Goal: Find contact information: Find contact information

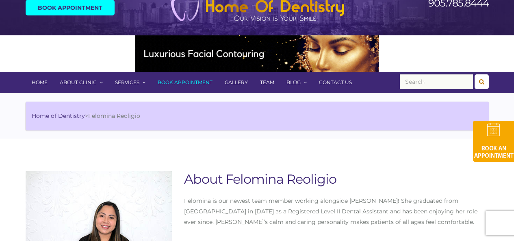
scroll to position [81, 0]
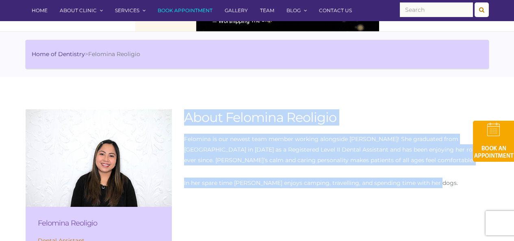
drag, startPoint x: 186, startPoint y: 120, endPoint x: 457, endPoint y: 177, distance: 276.8
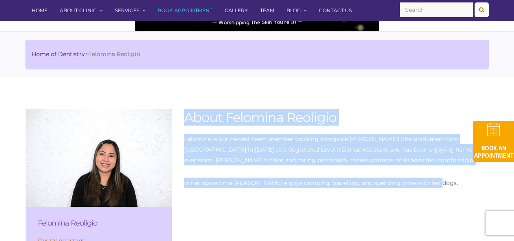
click at [457, 177] on div "About Felomina Reoligio Felomina is our newest team member working alongside Dr…" at bounding box center [336, 154] width 317 height 91
copy div "About Felomina Reoligio Felomina is our newest team member working alongside Dr…"
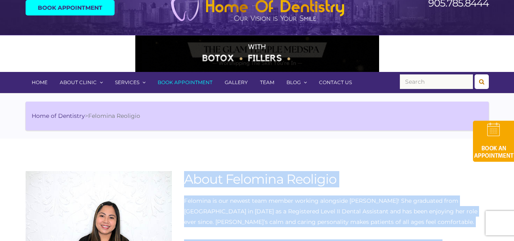
scroll to position [0, 0]
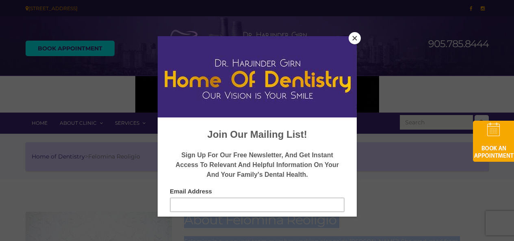
click at [355, 37] on button "Close" at bounding box center [355, 38] width 12 height 12
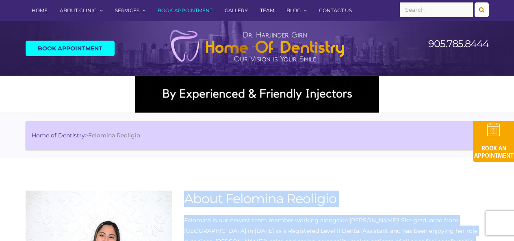
scroll to position [122, 0]
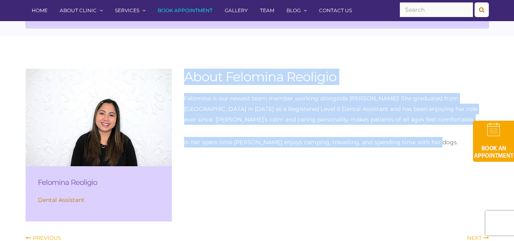
click at [236, 207] on div "Felomina Reoligio Dental Assistant About Felomina Reoligio Felomina is our newe…" at bounding box center [256, 179] width 475 height 221
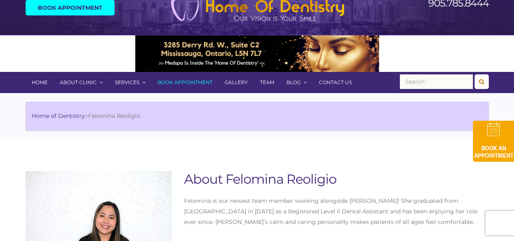
scroll to position [0, 0]
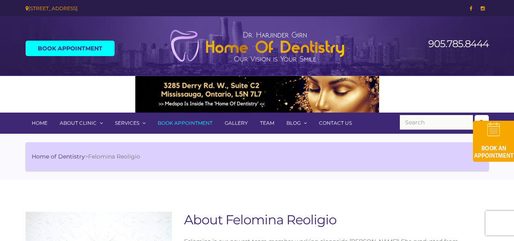
click at [341, 122] on link "Contact Us" at bounding box center [335, 123] width 45 height 21
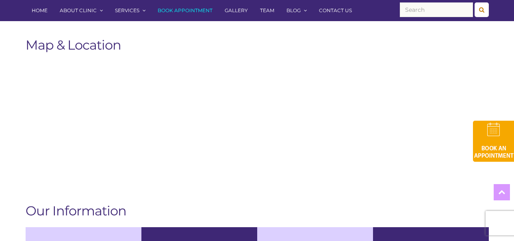
scroll to position [528, 0]
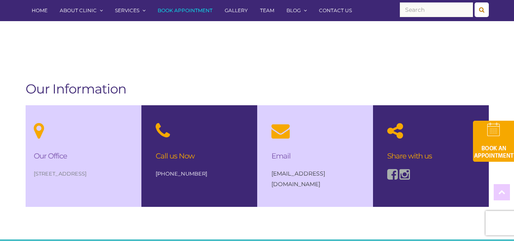
drag, startPoint x: 30, startPoint y: 165, endPoint x: 104, endPoint y: 192, distance: 78.5
click at [104, 192] on div "Our Office [STREET_ADDRESS]" at bounding box center [84, 156] width 116 height 102
copy div "Our Office [STREET_ADDRESS]"
drag, startPoint x: 202, startPoint y: 180, endPoint x: 156, endPoint y: 179, distance: 46.3
click at [156, 179] on p "[PHONE_NUMBER]" at bounding box center [199, 173] width 87 height 11
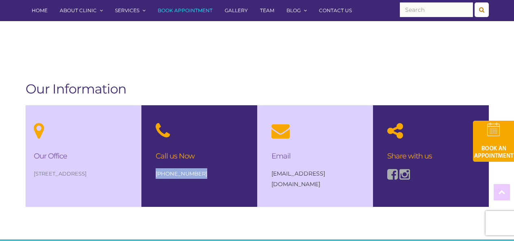
copy link "[PHONE_NUMBER]"
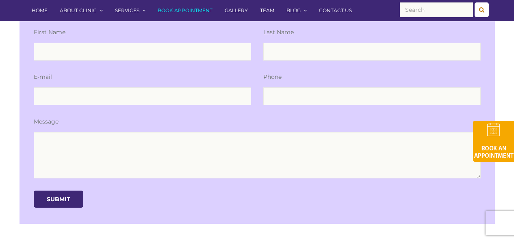
scroll to position [0, 0]
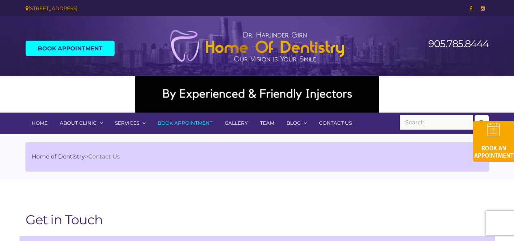
click at [48, 123] on link "Home" at bounding box center [40, 123] width 28 height 21
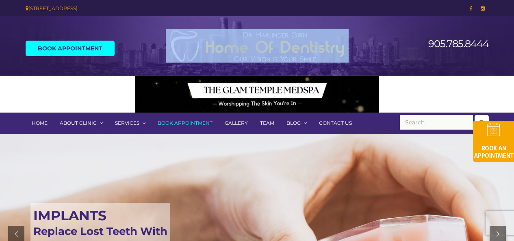
drag, startPoint x: 239, startPoint y: 28, endPoint x: 316, endPoint y: 42, distance: 78.0
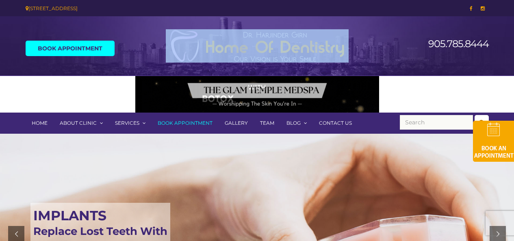
click at [316, 42] on div at bounding box center [257, 45] width 238 height 51
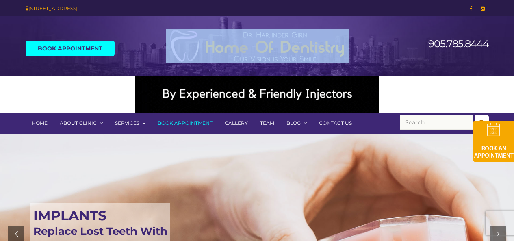
drag, startPoint x: 275, startPoint y: 41, endPoint x: 236, endPoint y: 50, distance: 39.6
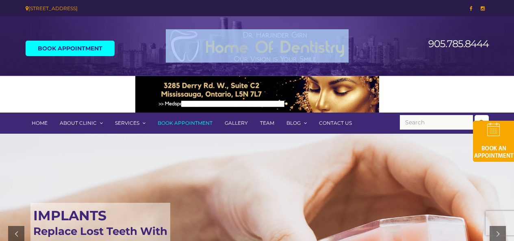
click at [236, 50] on img at bounding box center [257, 45] width 183 height 33
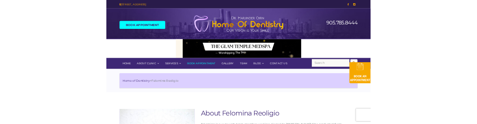
scroll to position [81, 0]
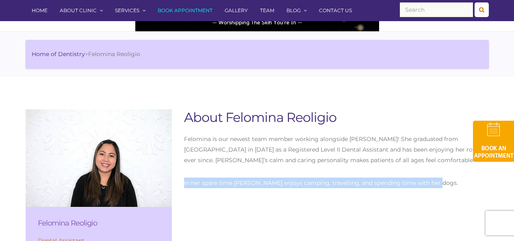
drag, startPoint x: 436, startPoint y: 183, endPoint x: 179, endPoint y: 182, distance: 256.7
click at [179, 182] on div "About Felomina Reoligio Felomina is our newest team member working alongside [P…" at bounding box center [336, 154] width 317 height 91
copy p "In her spare time [PERSON_NAME] enjoys camping, travelling, and spending time w…"
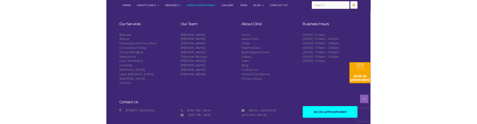
scroll to position [582, 0]
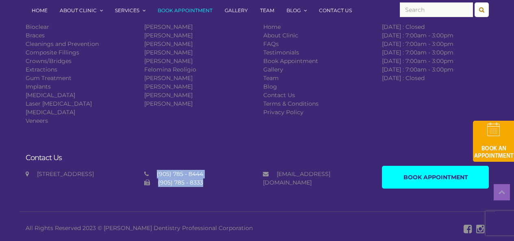
drag, startPoint x: 220, startPoint y: 184, endPoint x: 145, endPoint y: 172, distance: 76.5
click at [145, 172] on div "(905) 785 - 8444 (905) 785 - 8333" at bounding box center [197, 178] width 119 height 17
copy div "(905) 785 - 8444 (905) 785 - 8333"
